Goal: Navigation & Orientation: Find specific page/section

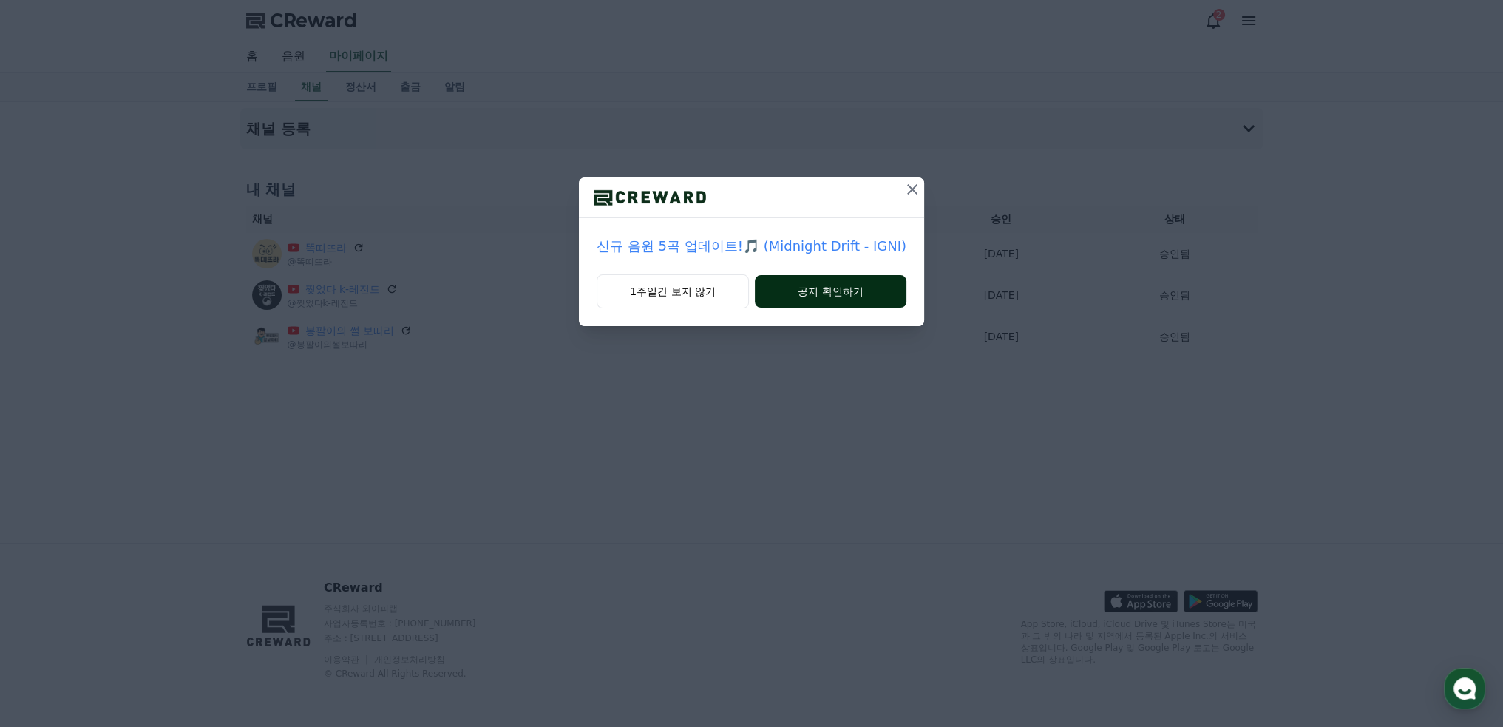
click at [825, 287] on button "공지 확인하기" at bounding box center [831, 291] width 152 height 33
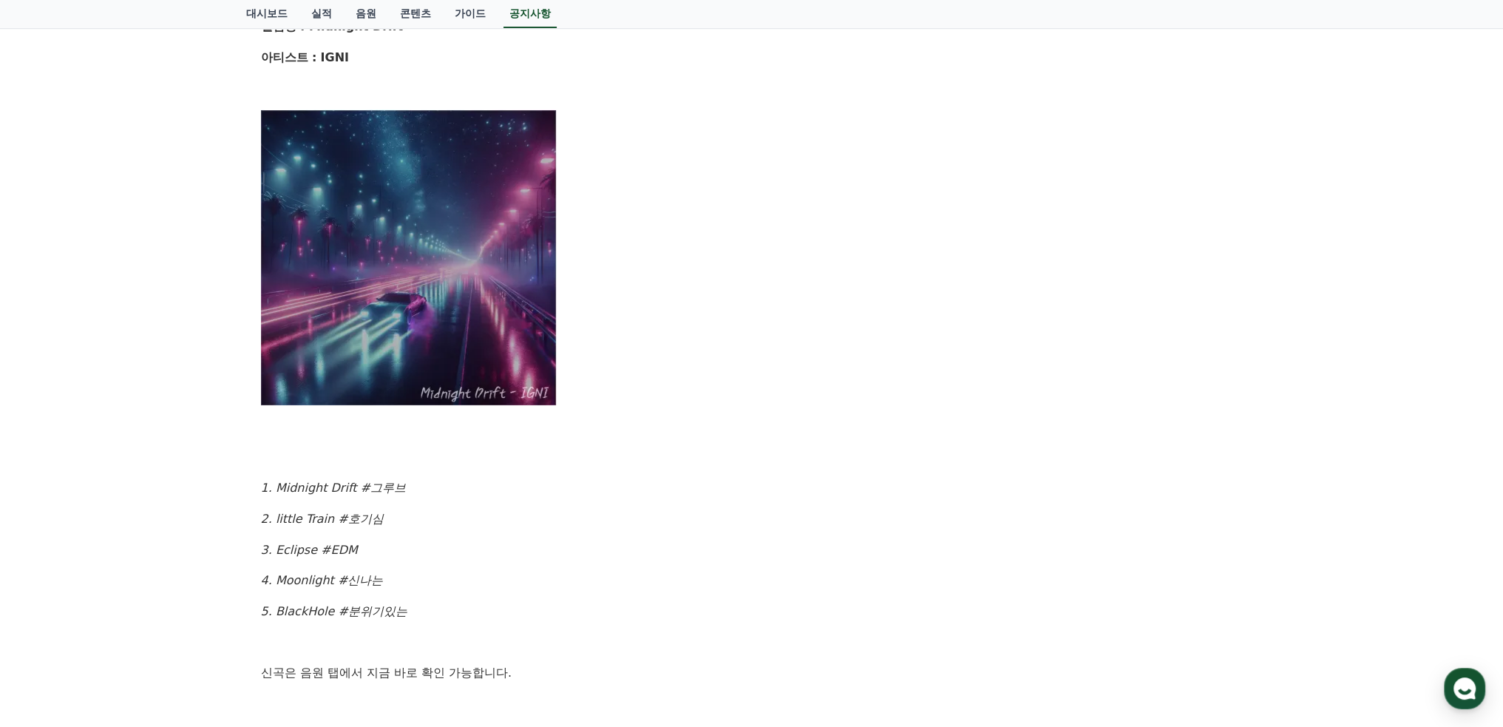
scroll to position [255, 0]
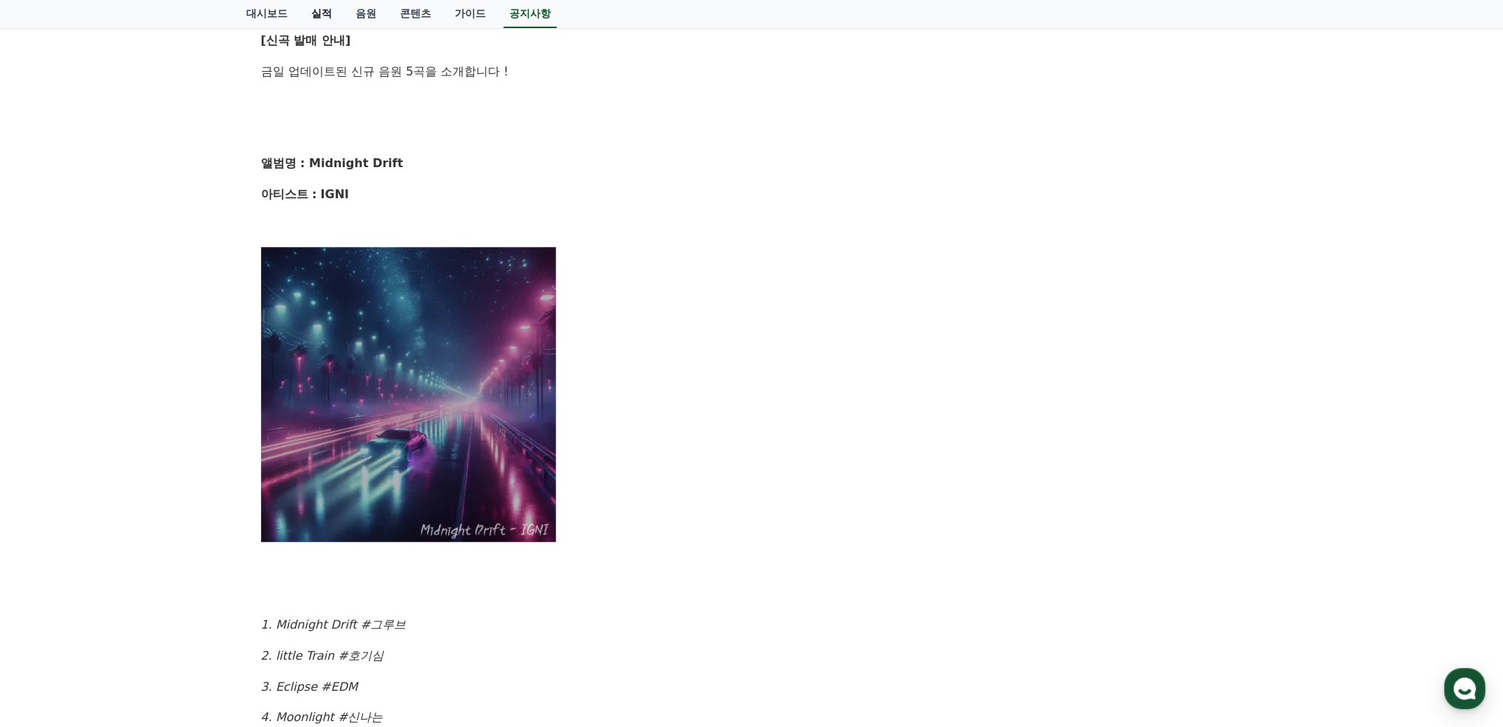
click at [322, 10] on link "실적" at bounding box center [321, 14] width 44 height 28
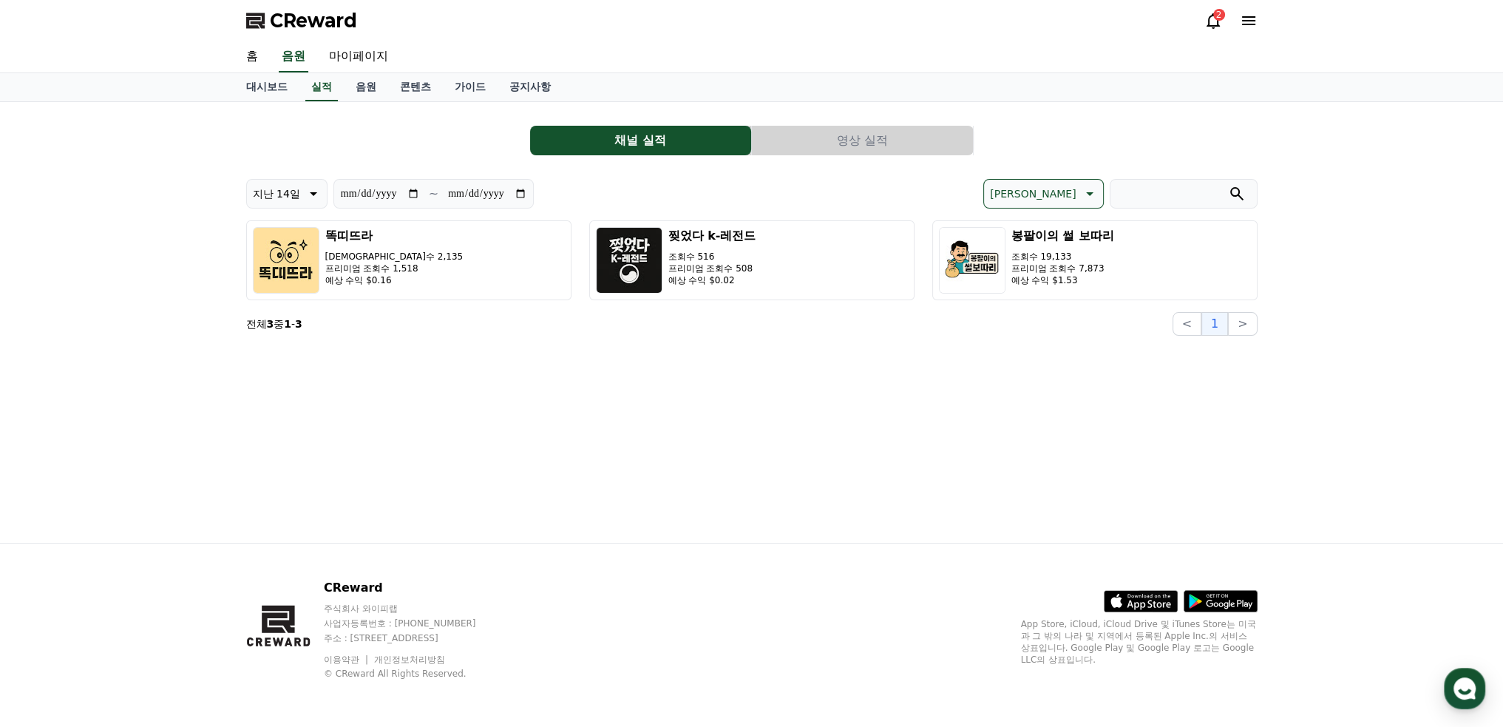
click at [828, 129] on button "영상 실적" at bounding box center [862, 141] width 221 height 30
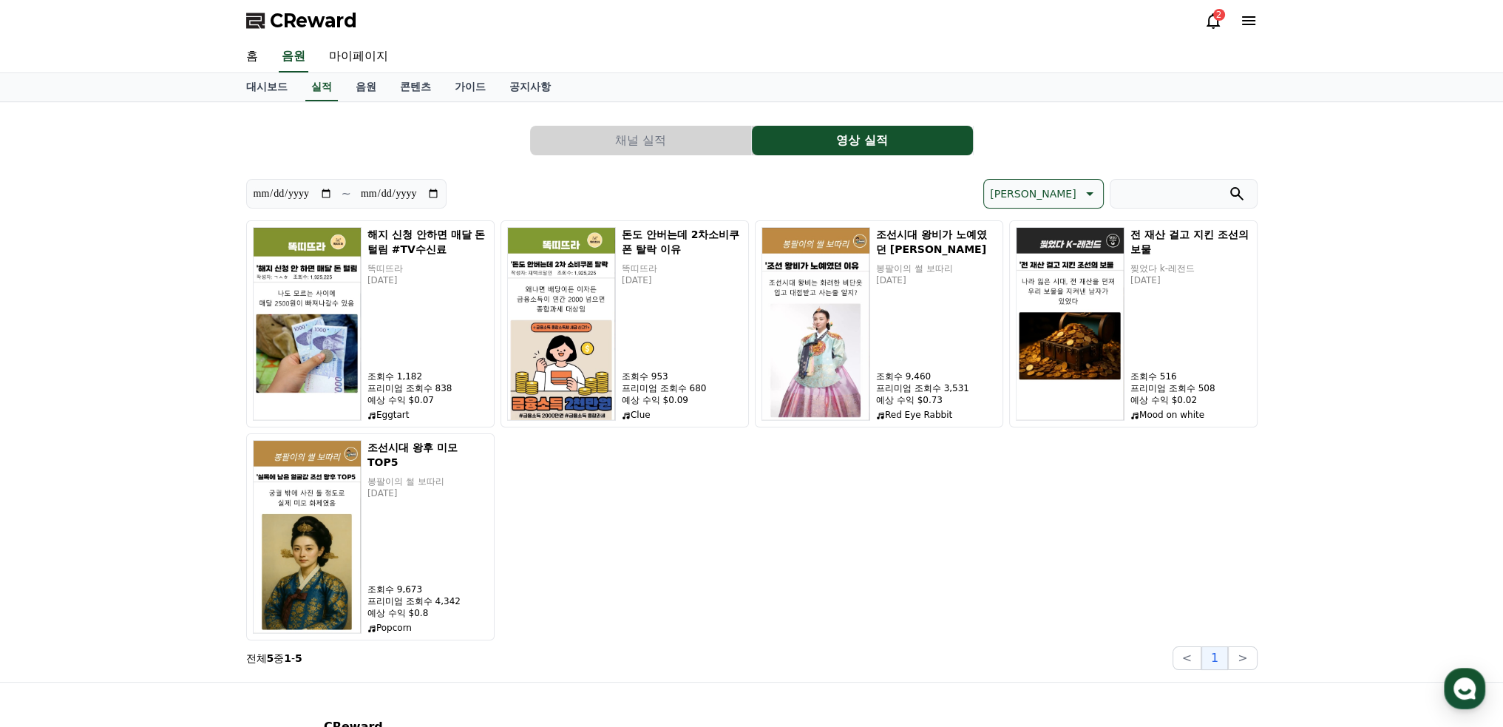
click at [668, 137] on button "채널 실적" at bounding box center [640, 141] width 221 height 30
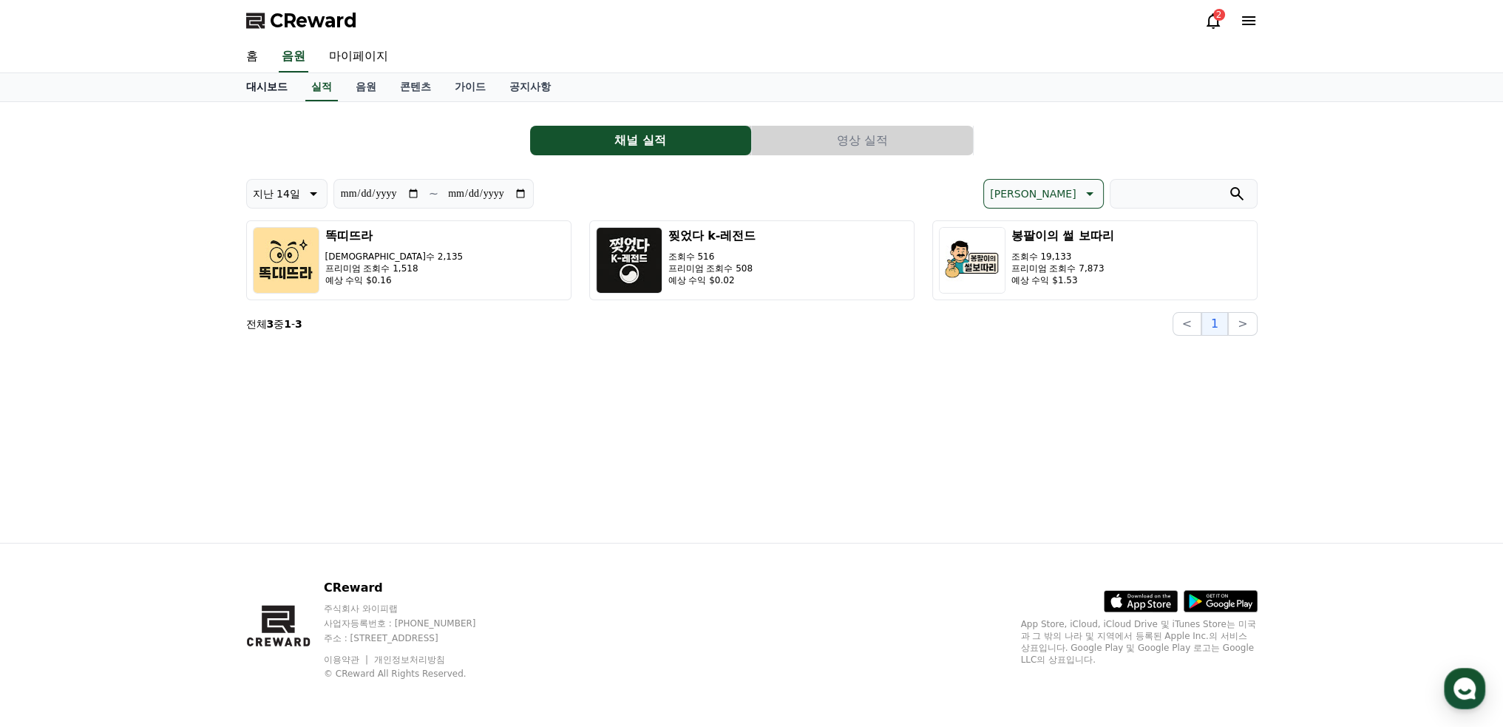
click at [273, 85] on link "대시보드" at bounding box center [266, 87] width 65 height 28
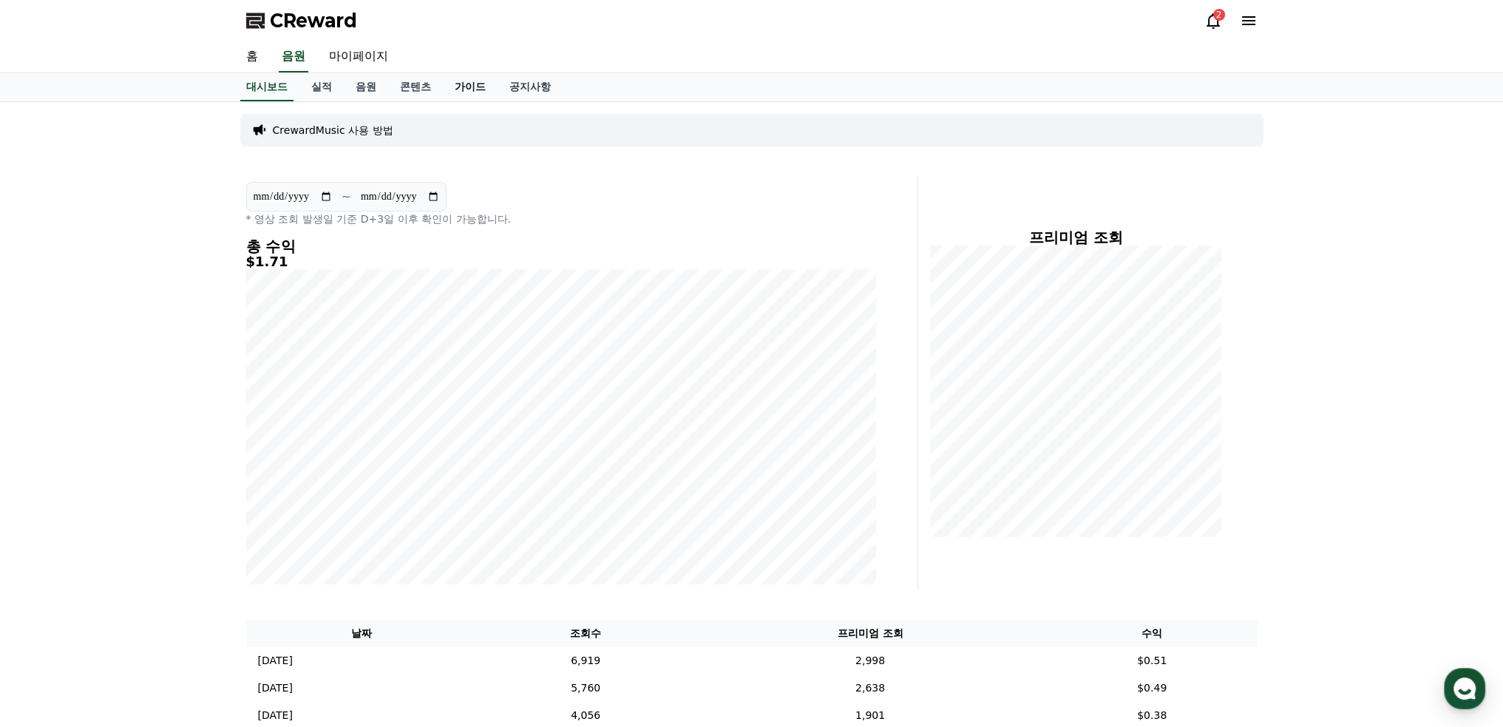
click at [466, 87] on link "가이드" at bounding box center [470, 87] width 55 height 28
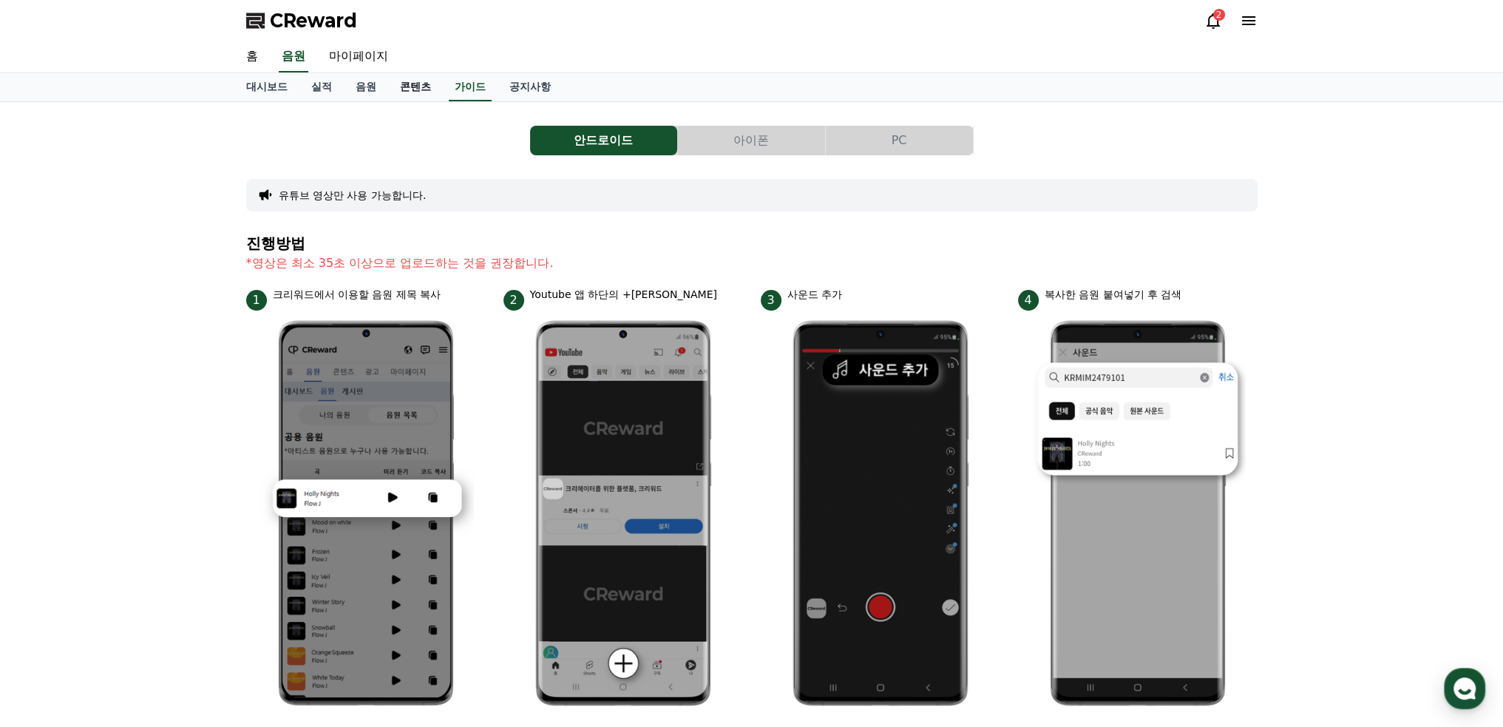
click at [425, 86] on link "콘텐츠" at bounding box center [415, 87] width 55 height 28
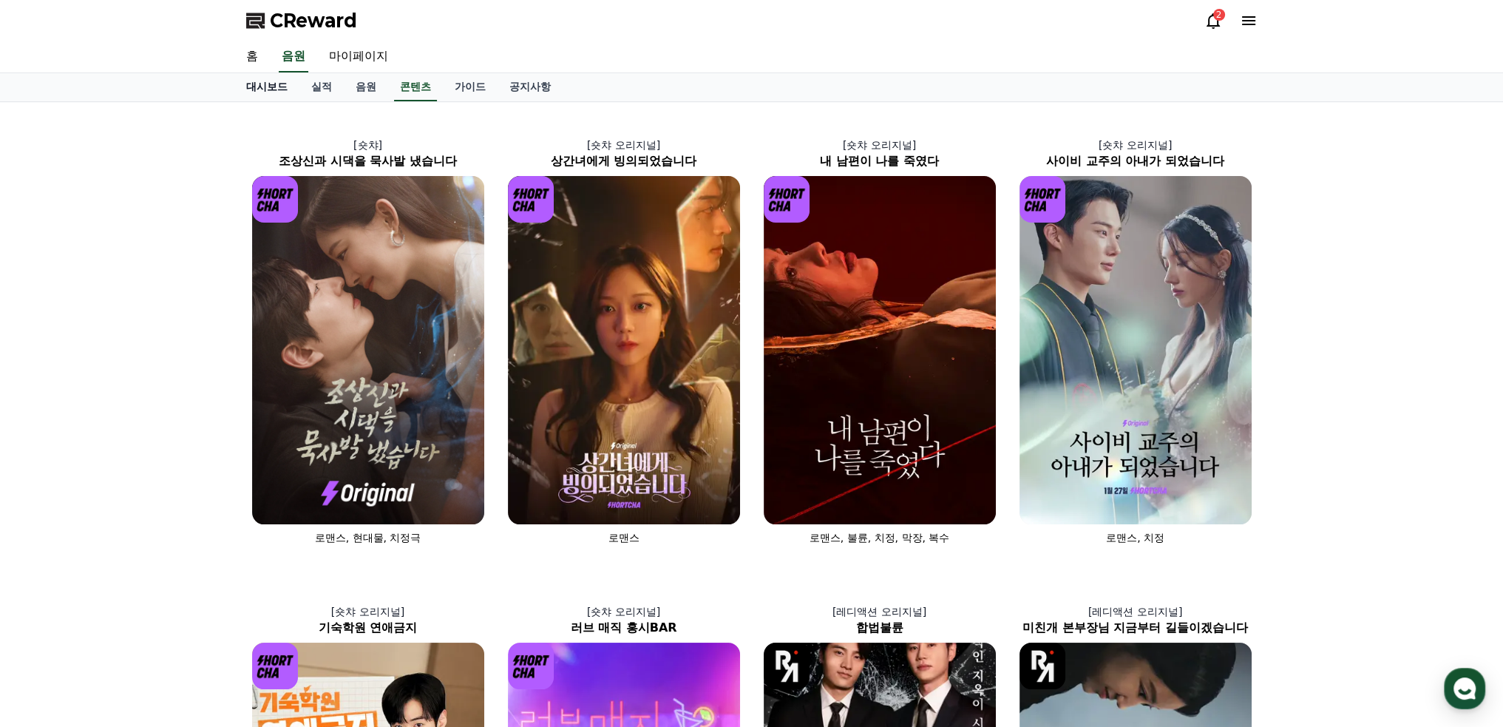
click at [269, 90] on link "대시보드" at bounding box center [266, 87] width 65 height 28
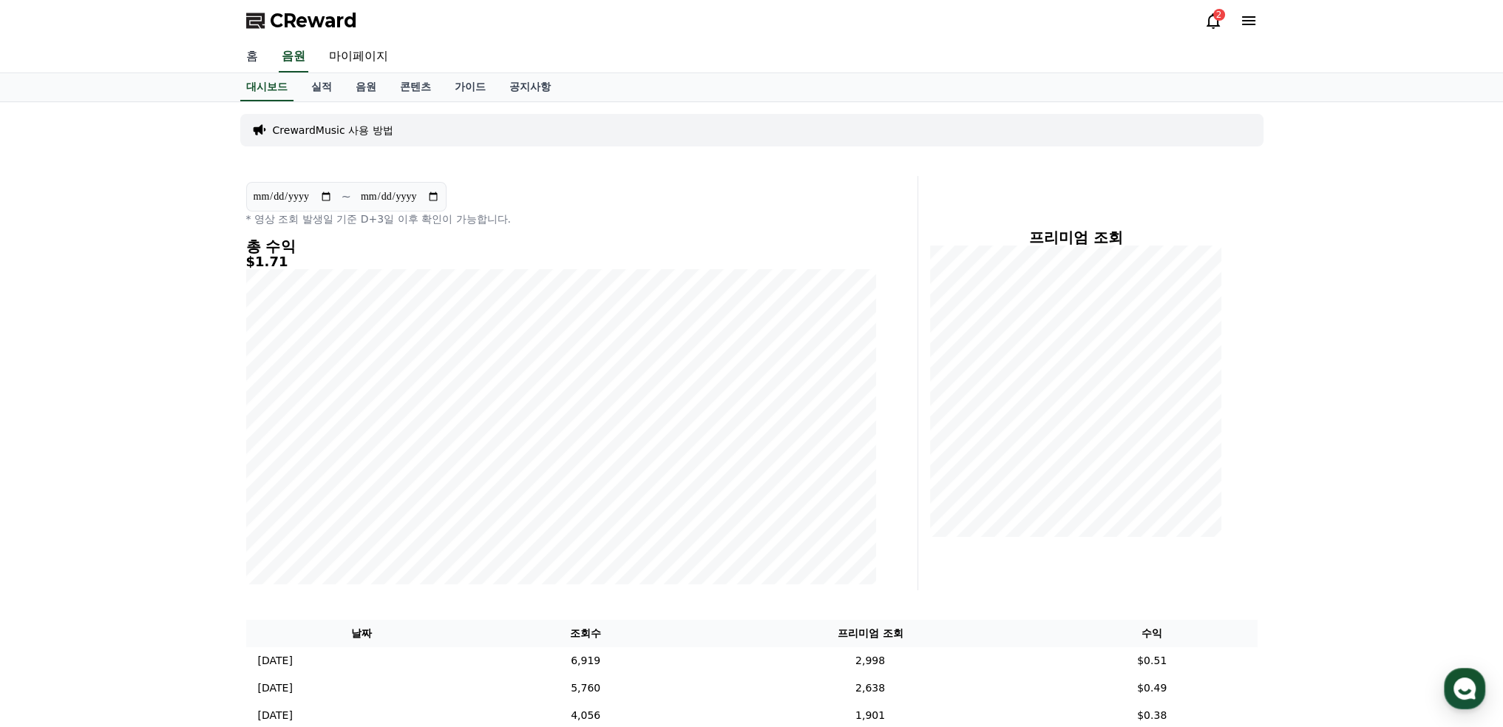
click at [256, 62] on link "홈" at bounding box center [251, 56] width 35 height 31
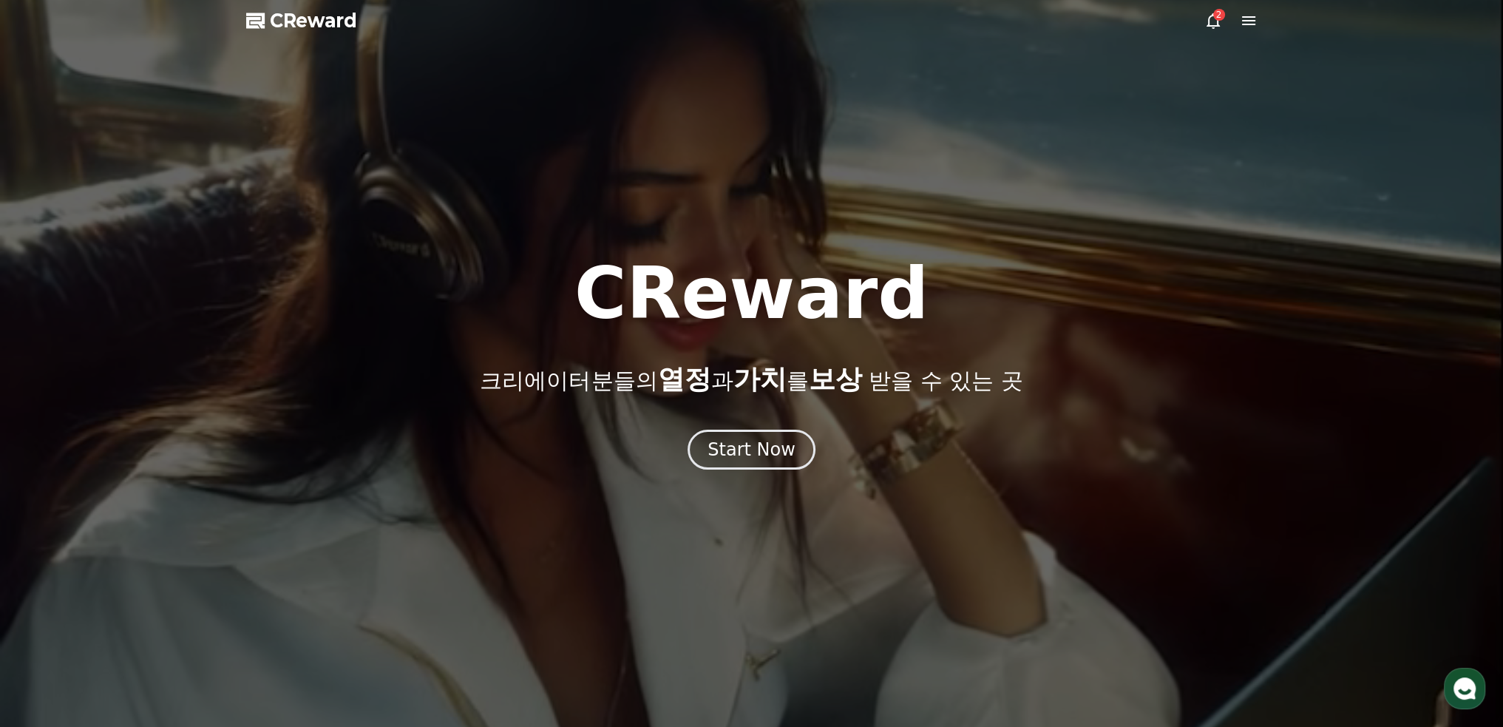
click at [1211, 24] on icon at bounding box center [1213, 21] width 18 height 18
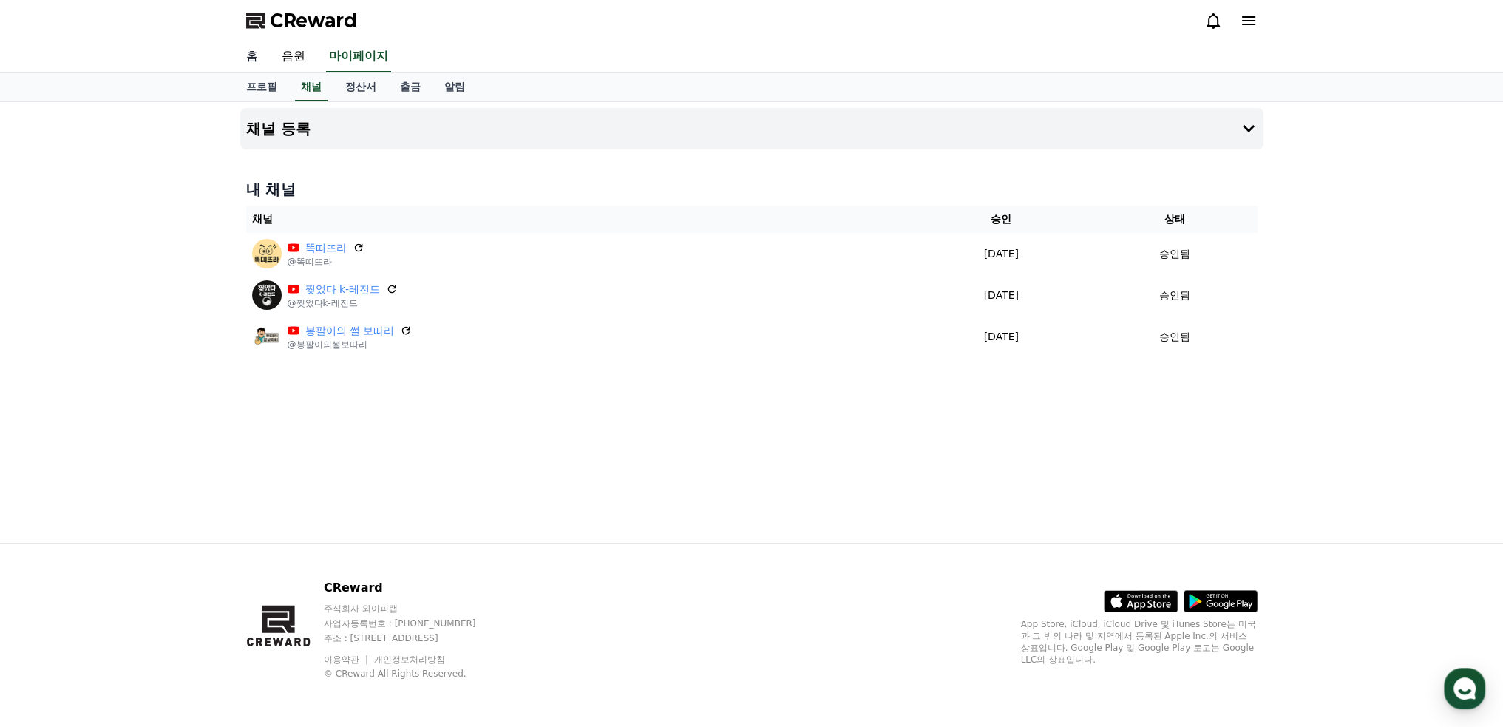
click at [257, 58] on link "홈" at bounding box center [251, 56] width 35 height 31
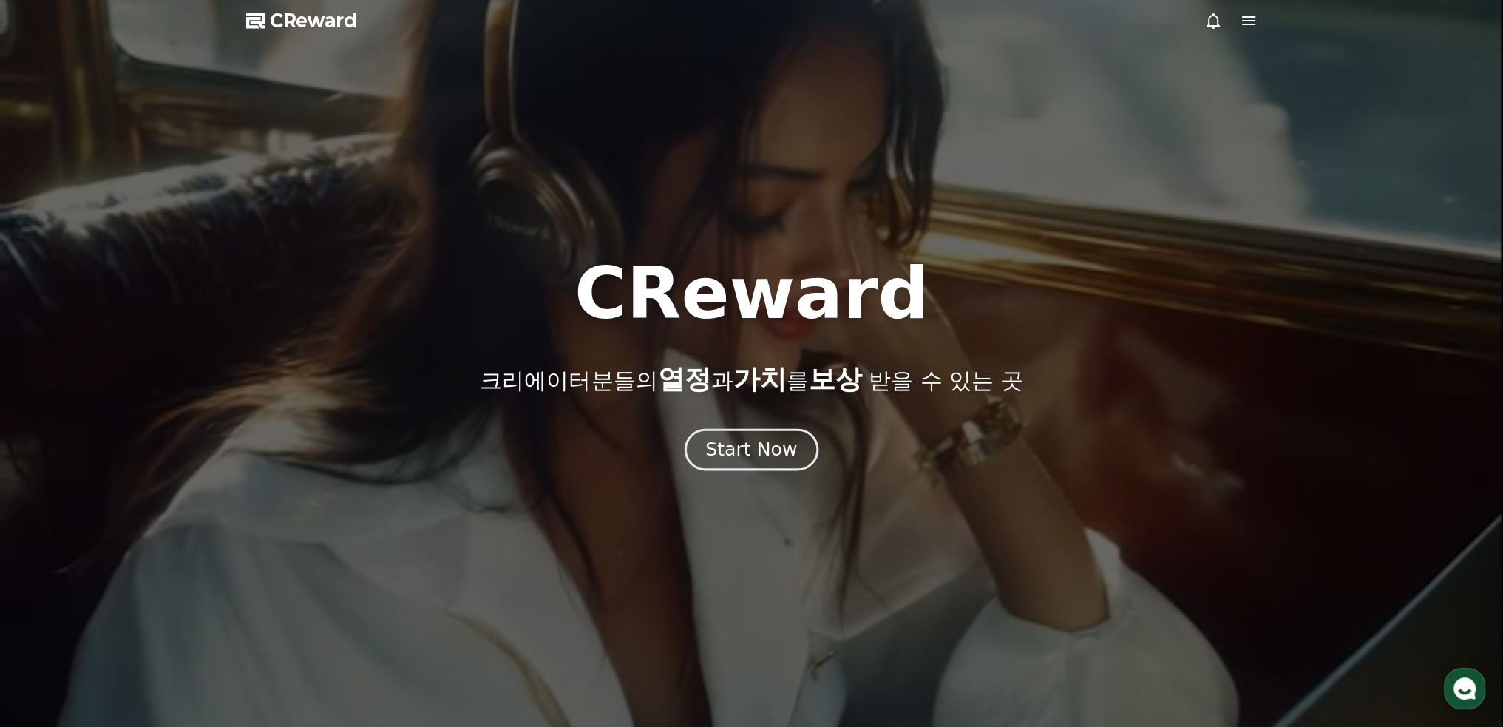
click at [760, 455] on div "Start Now" at bounding box center [751, 449] width 92 height 25
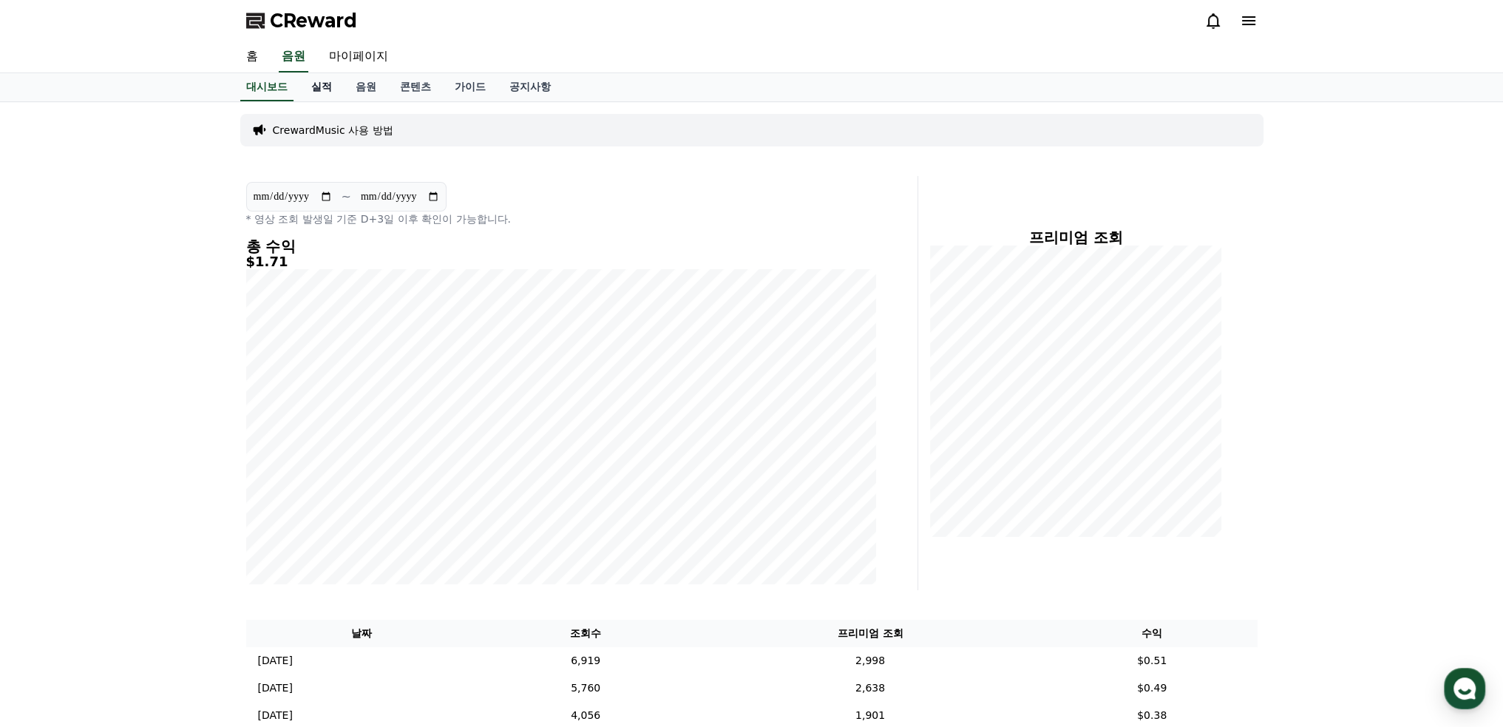
click at [320, 89] on link "실적" at bounding box center [321, 87] width 44 height 28
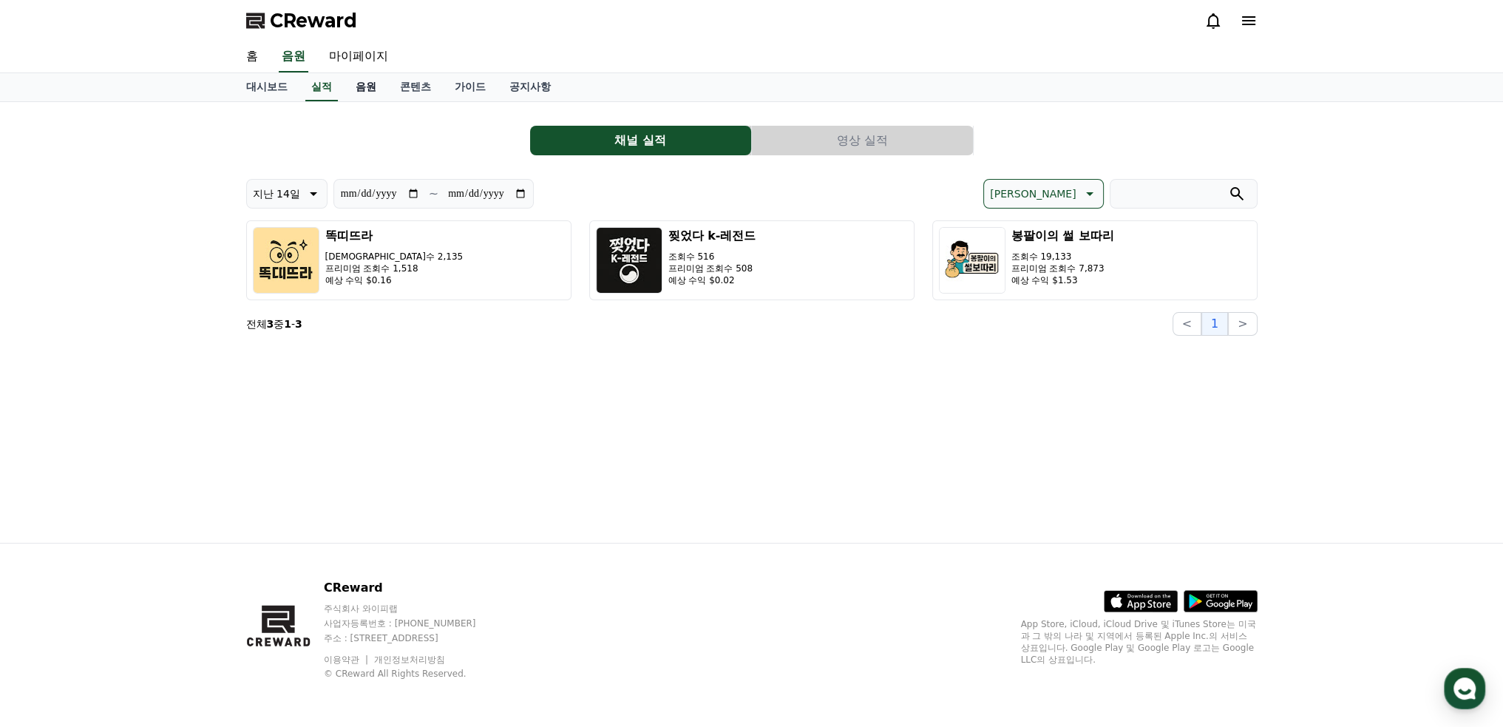
click at [367, 90] on link "음원" at bounding box center [366, 87] width 44 height 28
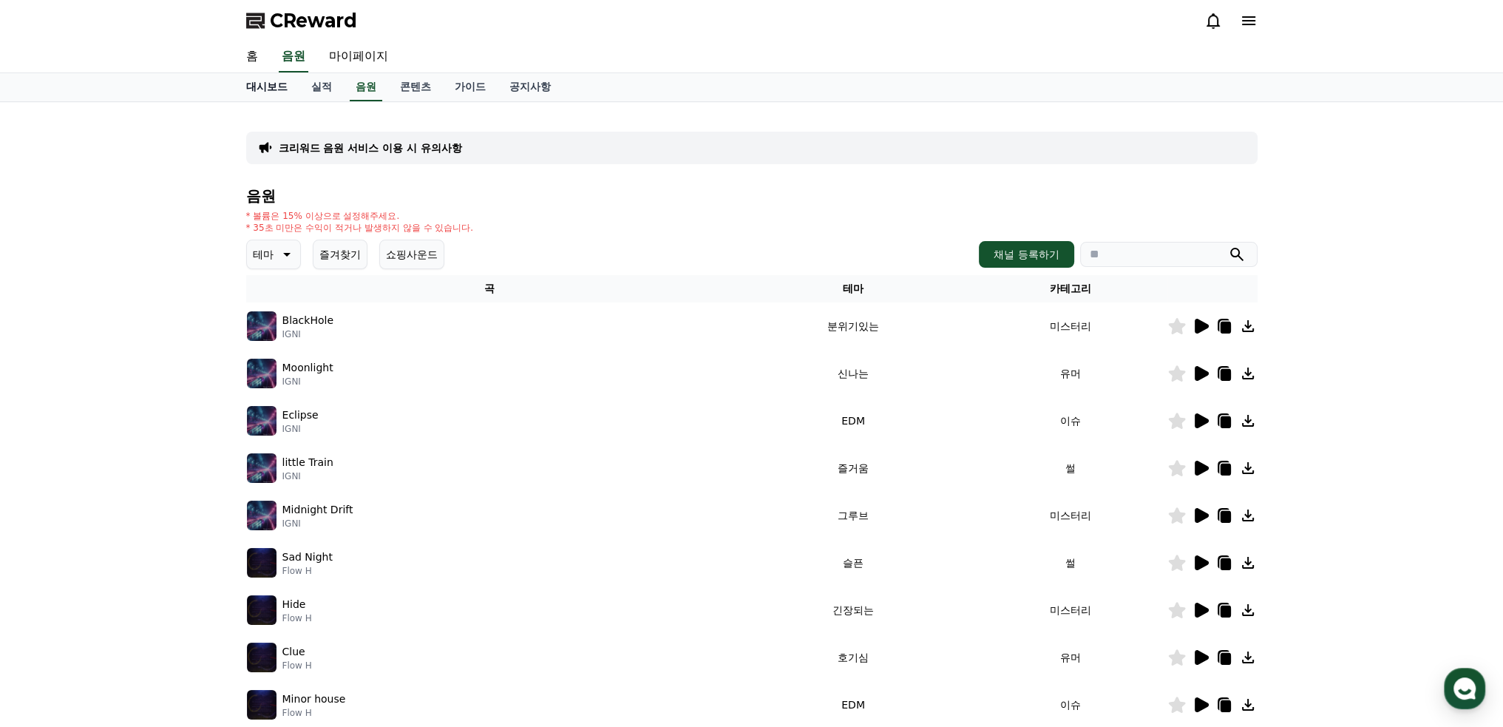
click at [276, 82] on link "대시보드" at bounding box center [266, 87] width 65 height 28
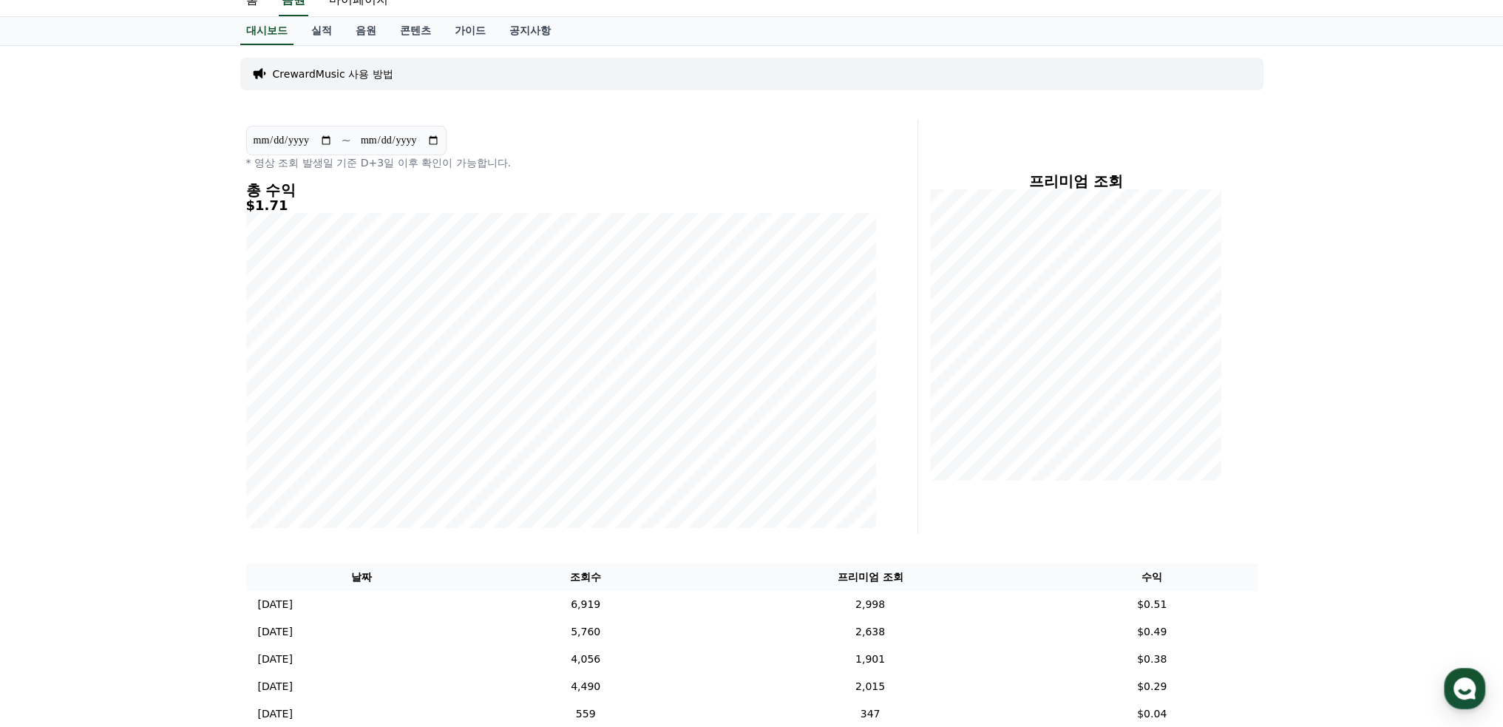
scroll to position [148, 0]
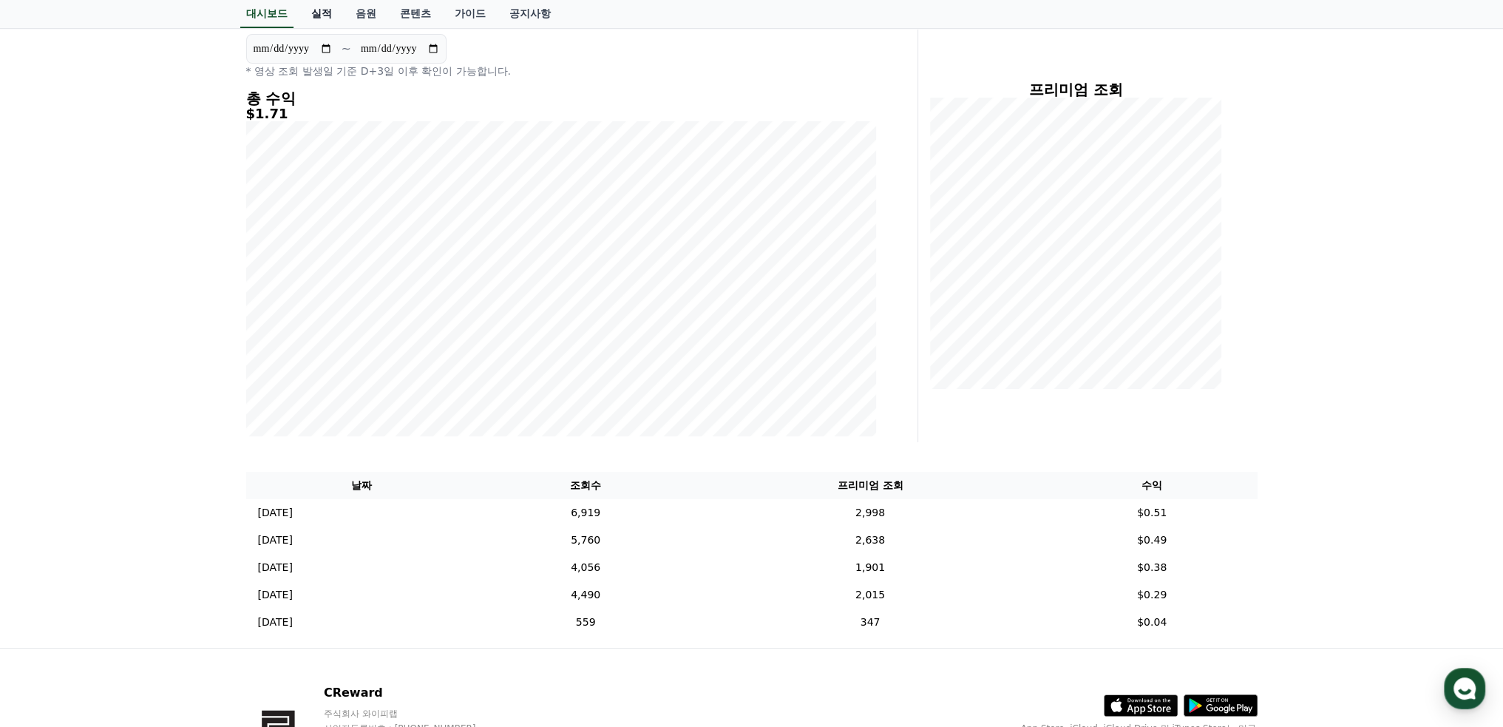
click at [324, 9] on link "실적" at bounding box center [321, 14] width 44 height 28
